Goal: Task Accomplishment & Management: Use online tool/utility

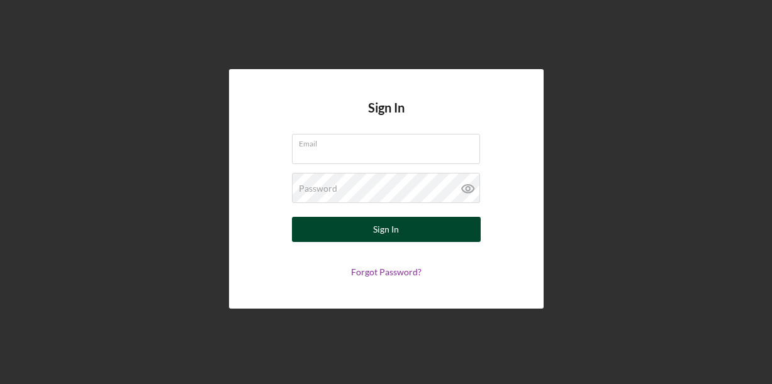
type input "[EMAIL_ADDRESS][DOMAIN_NAME]"
click at [420, 228] on button "Sign In" at bounding box center [386, 229] width 189 height 25
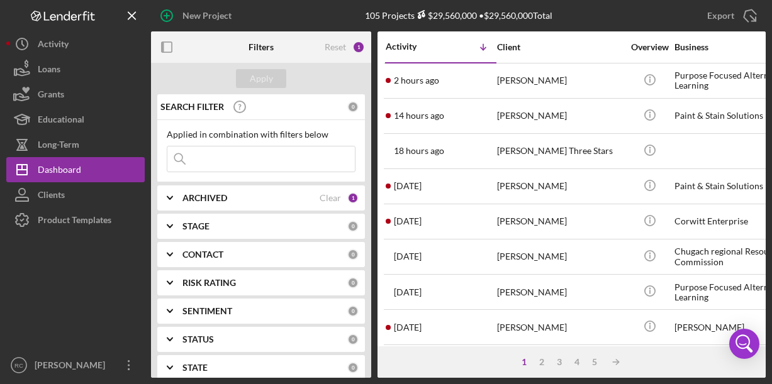
scroll to position [0, 18]
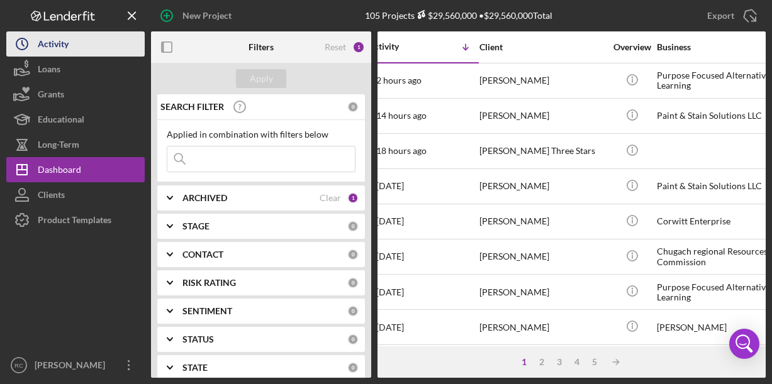
click at [74, 46] on button "Icon/History Activity" at bounding box center [75, 43] width 138 height 25
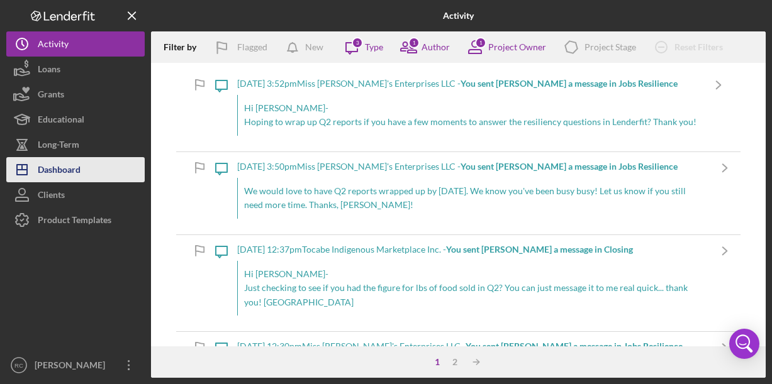
click at [82, 164] on button "Icon/Dashboard Dashboard" at bounding box center [75, 169] width 138 height 25
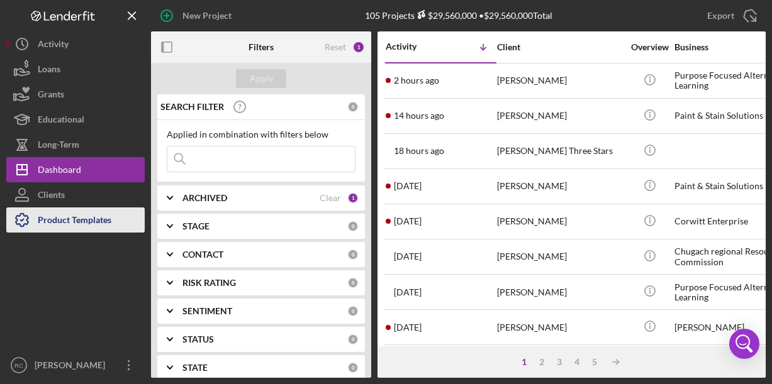
click at [80, 221] on div "Product Templates" at bounding box center [75, 222] width 74 height 28
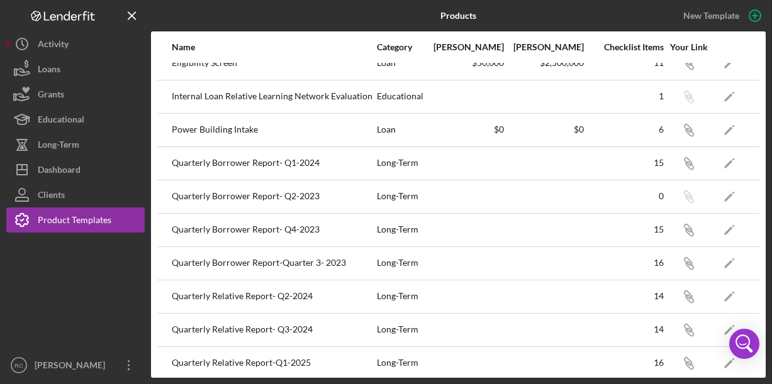
scroll to position [15, 0]
click at [732, 163] on icon "Icon/Edit" at bounding box center [729, 164] width 28 height 28
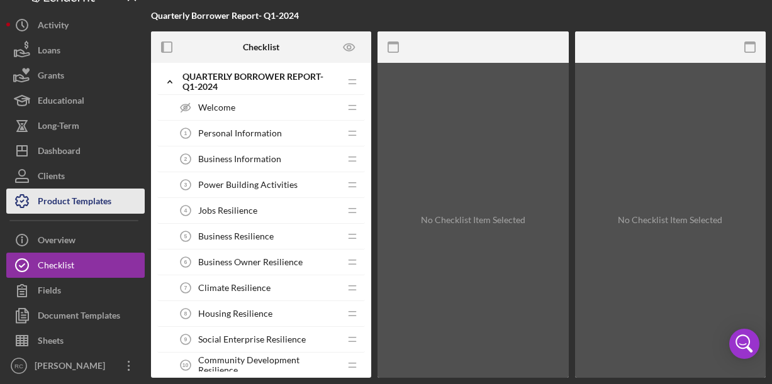
scroll to position [20, 0]
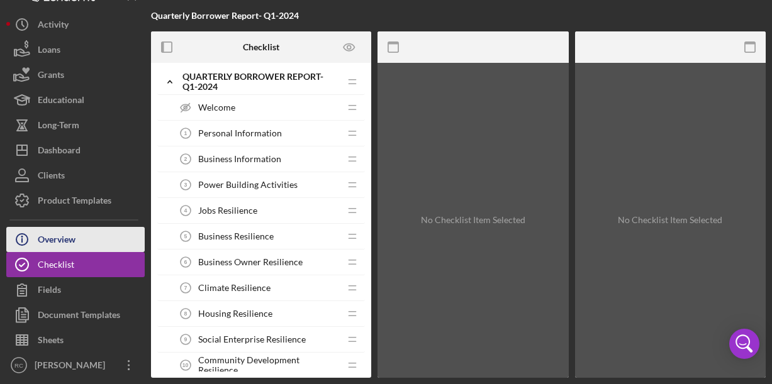
click at [92, 243] on button "Icon/Info Overview" at bounding box center [75, 239] width 138 height 25
